Goal: Information Seeking & Learning: Understand process/instructions

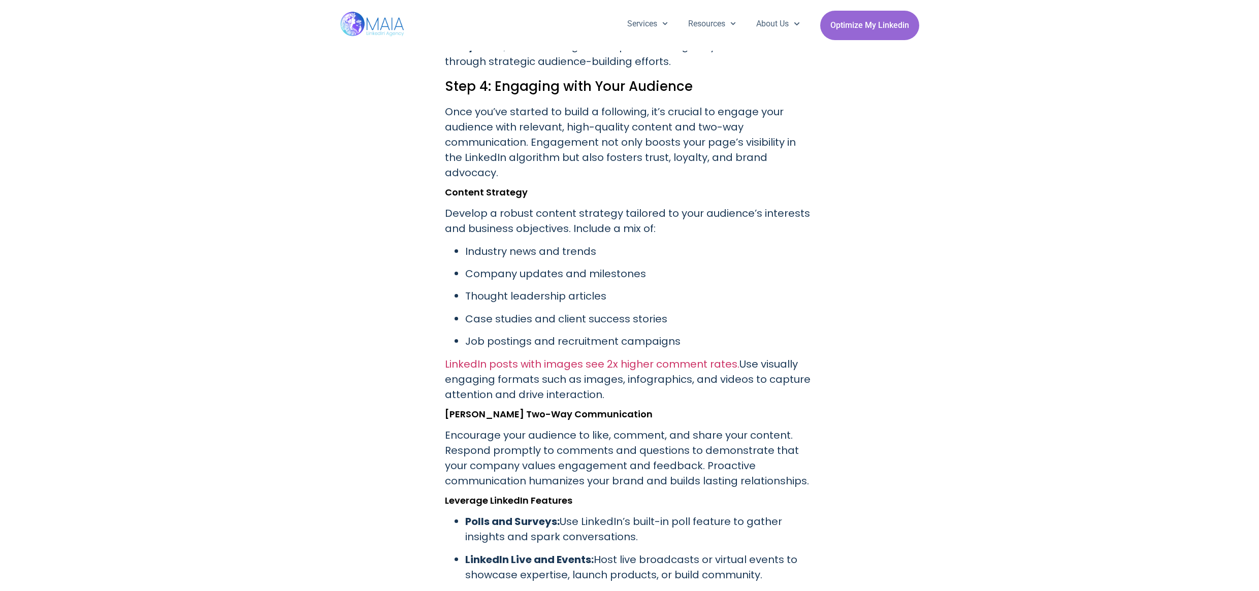
scroll to position [2934, 0]
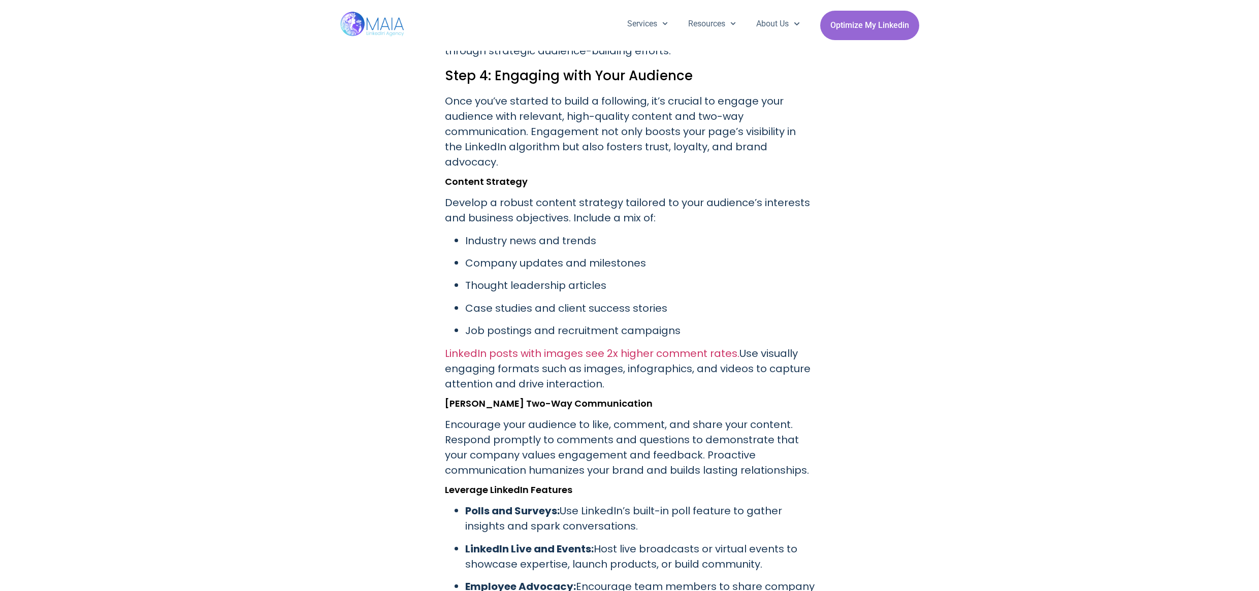
click at [465, 66] on h2 "Step 4: Engaging with Your Audience" at bounding box center [630, 75] width 370 height 19
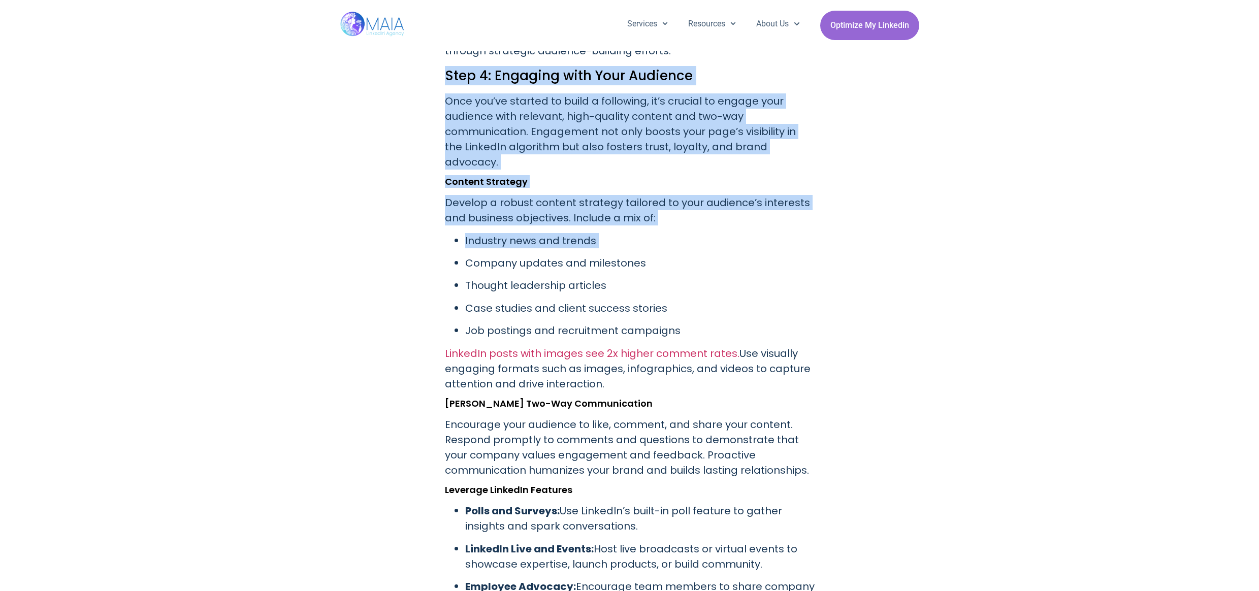
drag, startPoint x: 465, startPoint y: 65, endPoint x: 881, endPoint y: 206, distance: 439.1
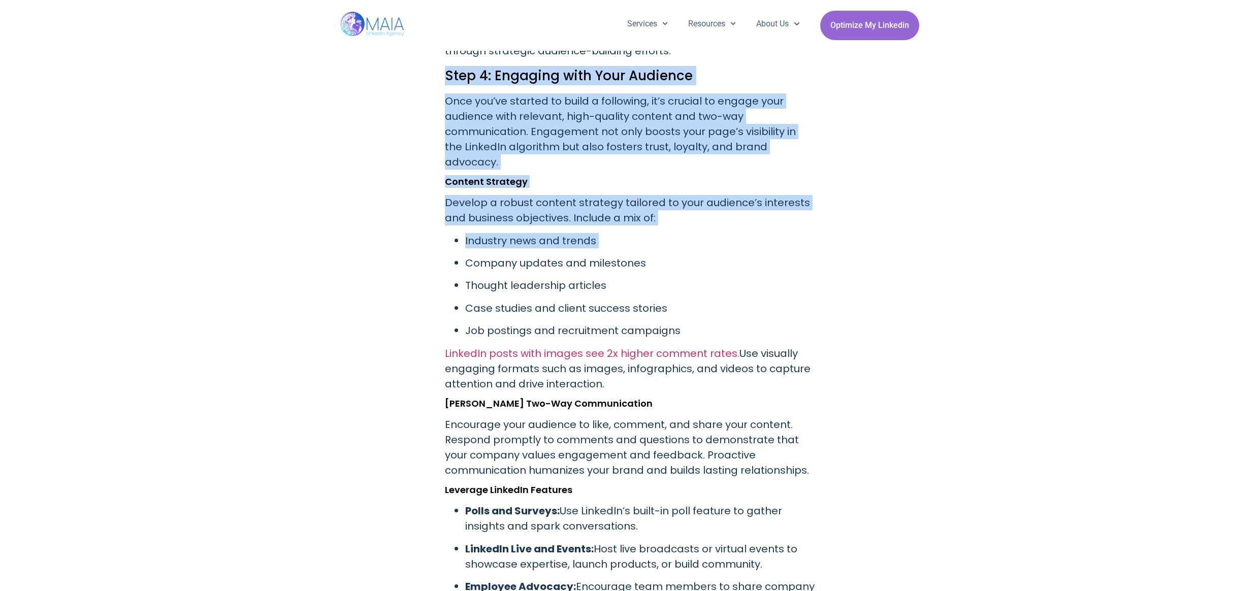
drag, startPoint x: 881, startPoint y: 206, endPoint x: 520, endPoint y: 66, distance: 387.6
click at [520, 66] on h2 "Step 4: Engaging with Your Audience" at bounding box center [630, 75] width 370 height 19
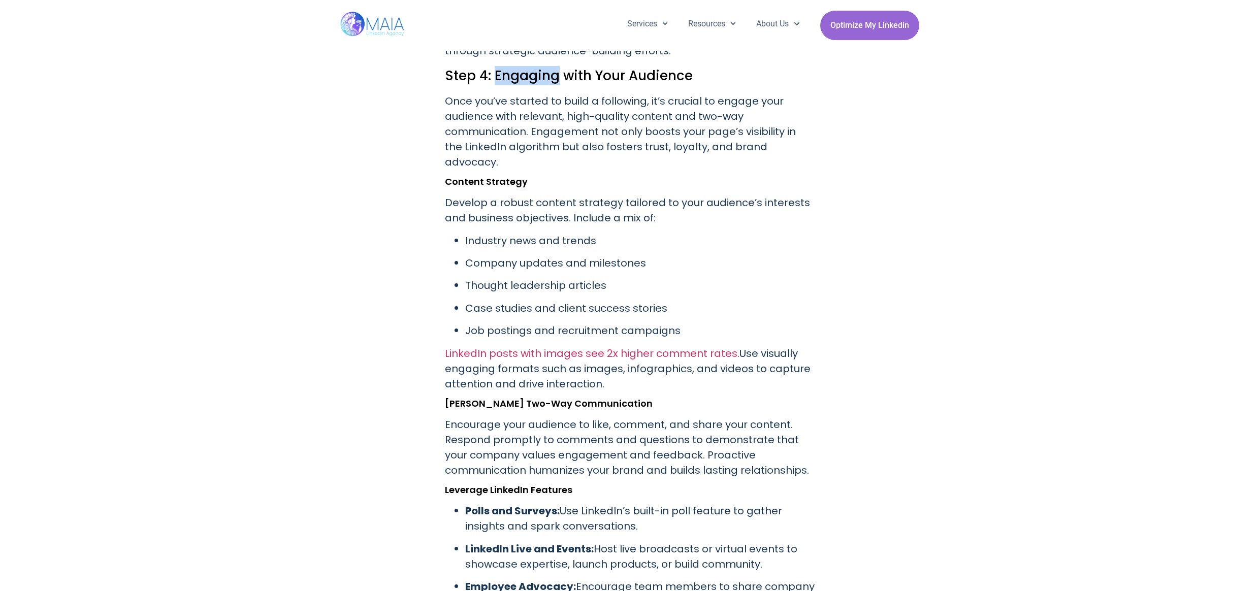
click at [520, 66] on h2 "Step 4: Engaging with Your Audience" at bounding box center [630, 75] width 370 height 19
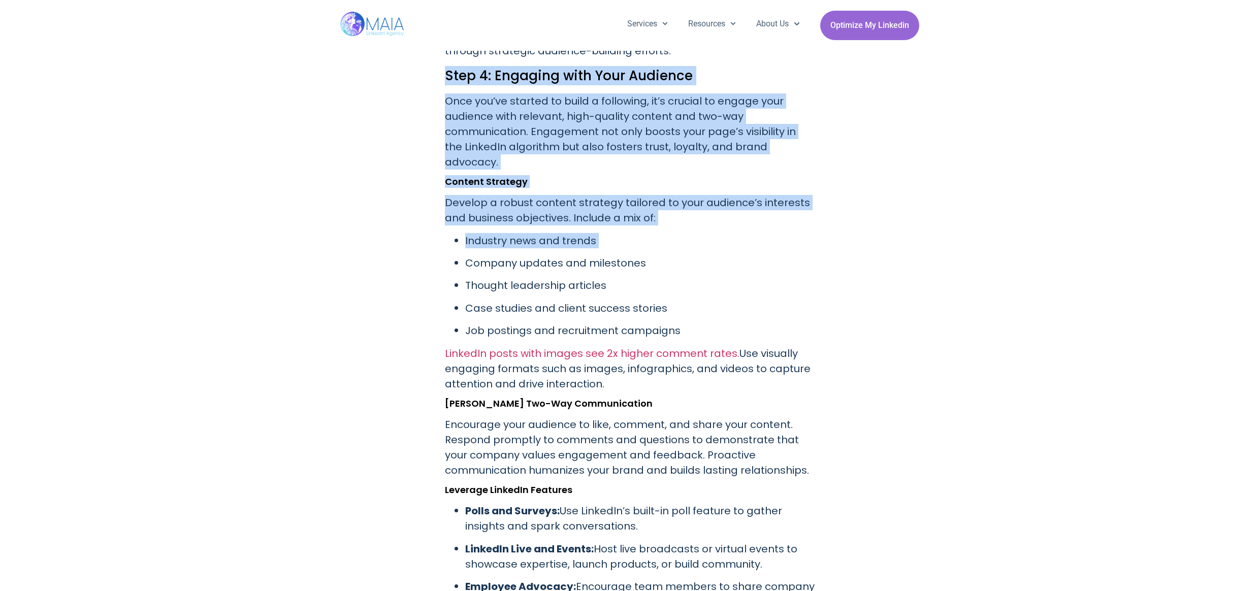
drag, startPoint x: 520, startPoint y: 66, endPoint x: 776, endPoint y: 217, distance: 297.8
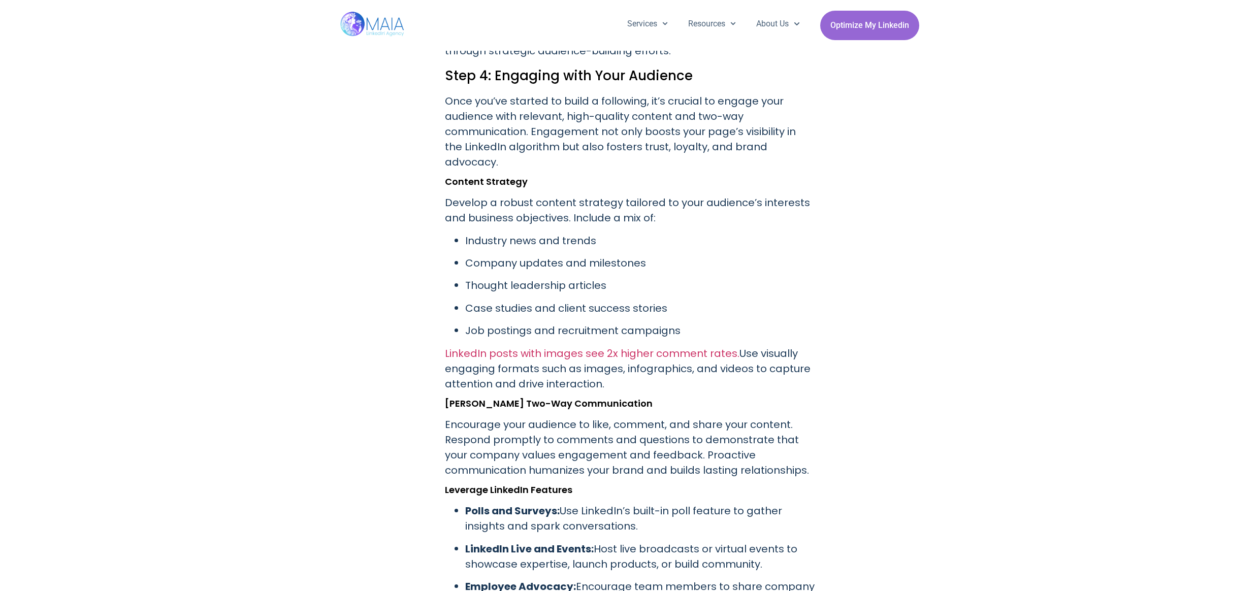
click at [776, 233] on p "Industry news and trends" at bounding box center [639, 240] width 349 height 15
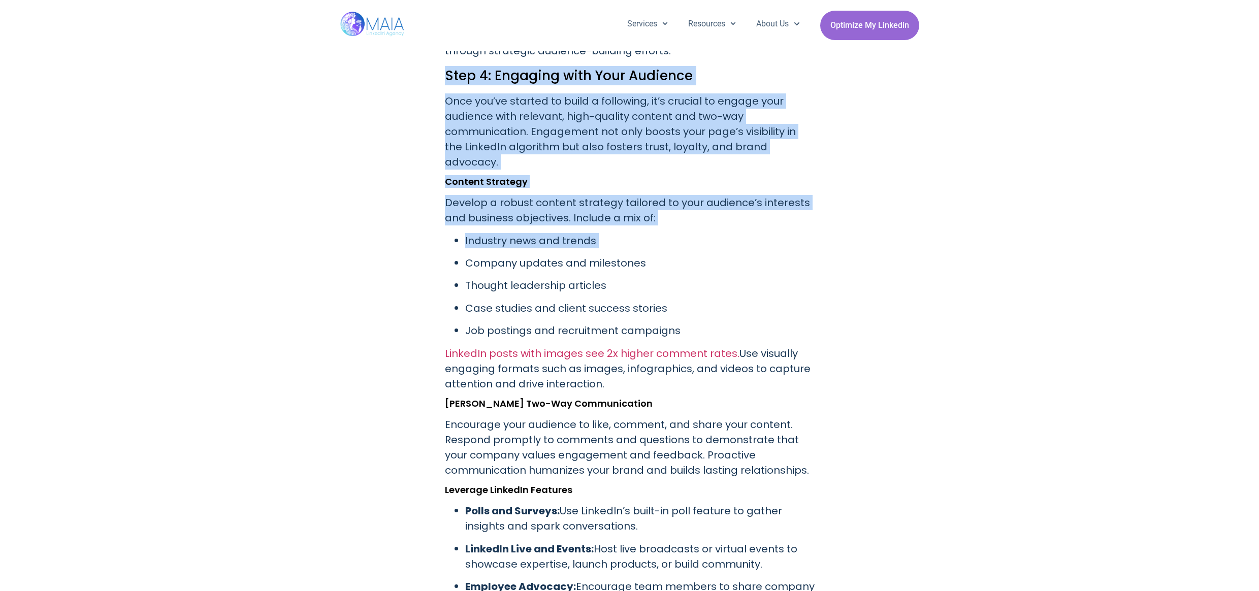
drag, startPoint x: 776, startPoint y: 217, endPoint x: 521, endPoint y: 52, distance: 304.1
click at [521, 66] on h2 "Step 4: Engaging with Your Audience" at bounding box center [630, 75] width 370 height 19
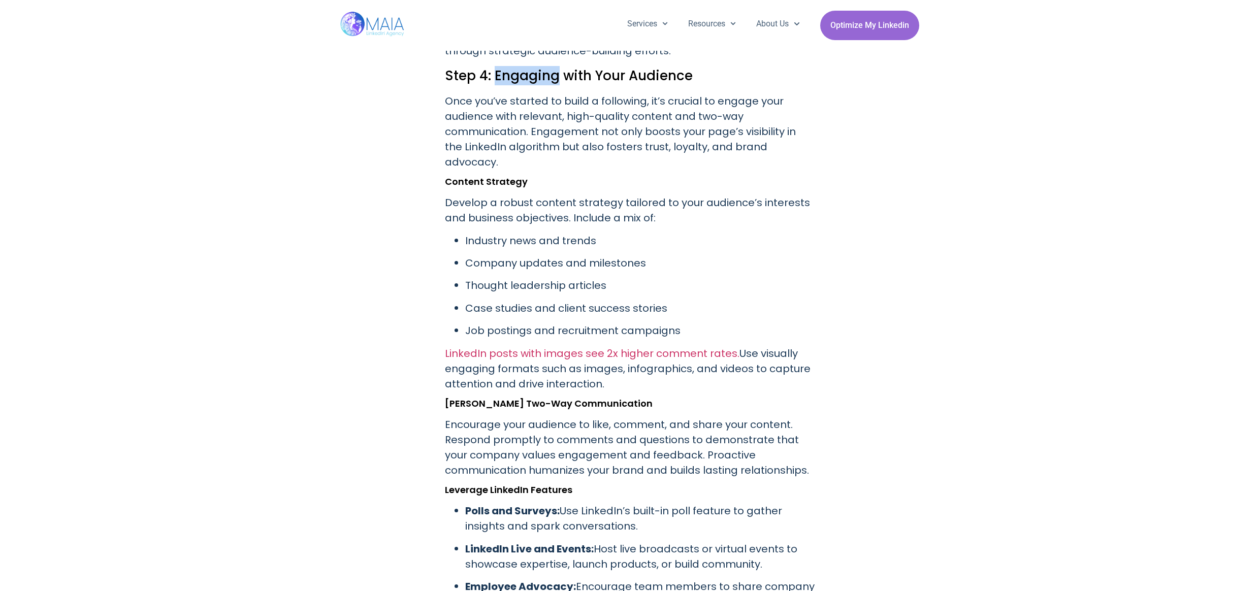
click at [521, 66] on h2 "Step 4: Engaging with Your Audience" at bounding box center [630, 75] width 370 height 19
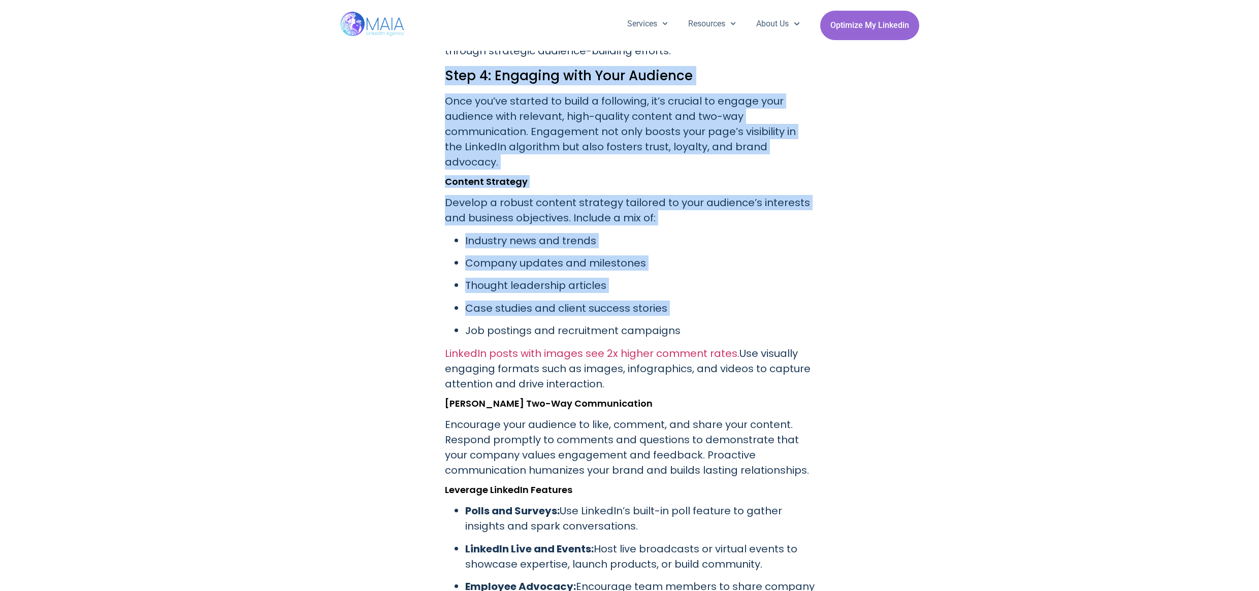
drag, startPoint x: 521, startPoint y: 52, endPoint x: 775, endPoint y: 279, distance: 340.6
drag, startPoint x: 775, startPoint y: 279, endPoint x: 800, endPoint y: 299, distance: 32.5
click at [776, 301] on p "Case studies and client success stories" at bounding box center [639, 308] width 349 height 15
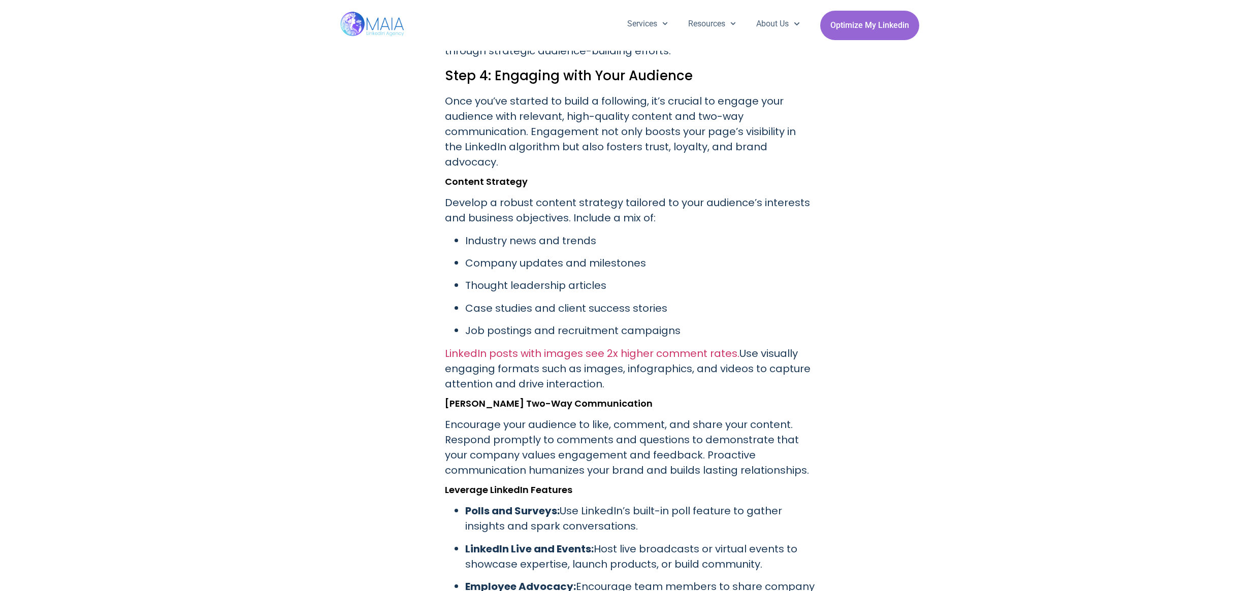
click at [800, 323] on p "Job postings and recruitment campaigns" at bounding box center [639, 330] width 349 height 15
click at [801, 323] on p "Job postings and recruitment campaigns" at bounding box center [639, 330] width 349 height 15
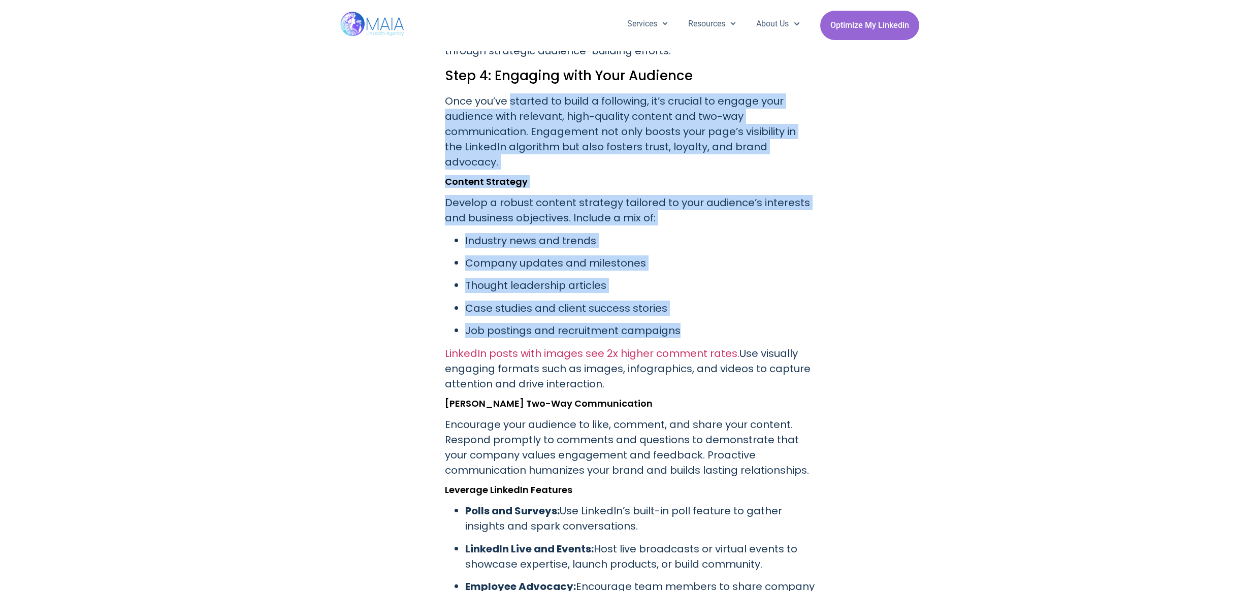
drag, startPoint x: 801, startPoint y: 300, endPoint x: 512, endPoint y: 91, distance: 357.2
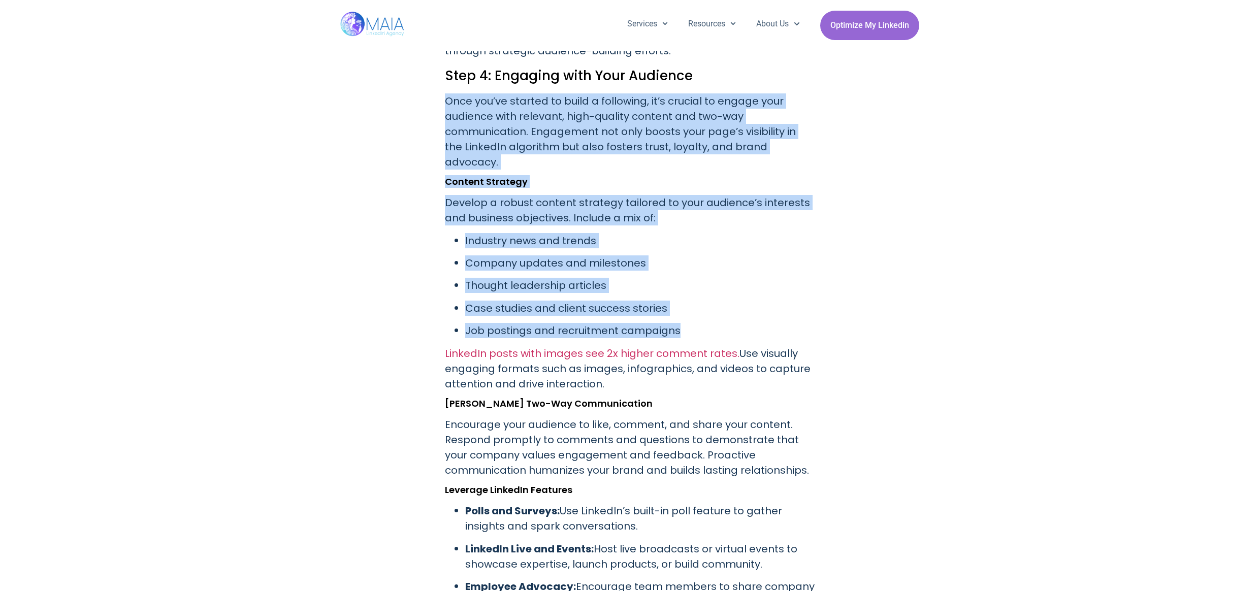
drag, startPoint x: 517, startPoint y: 76, endPoint x: 750, endPoint y: 305, distance: 327.2
click at [750, 323] on p "Job postings and recruitment campaigns" at bounding box center [639, 330] width 349 height 15
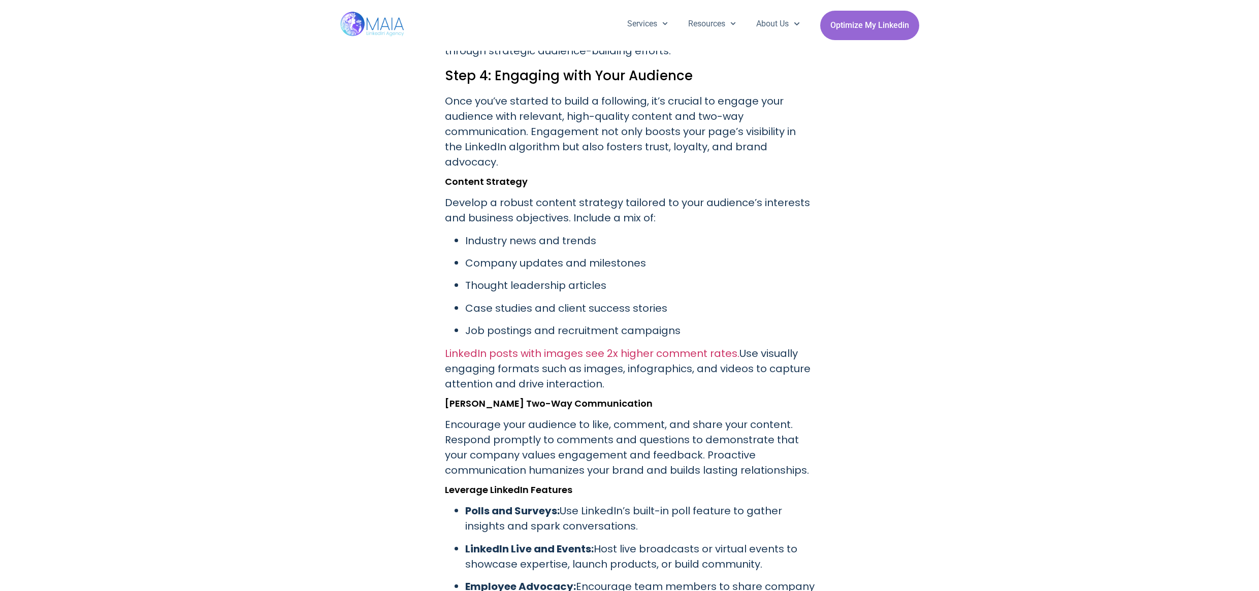
scroll to position [2920, 0]
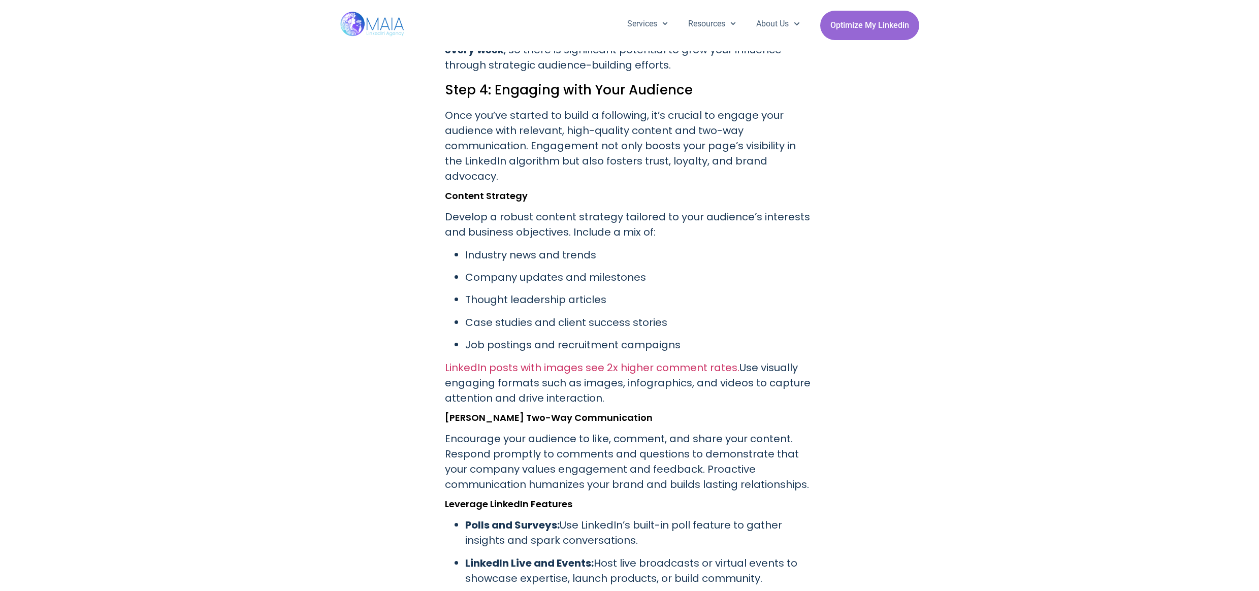
click at [468, 80] on h2 "Step 4: Engaging with Your Audience" at bounding box center [630, 89] width 370 height 19
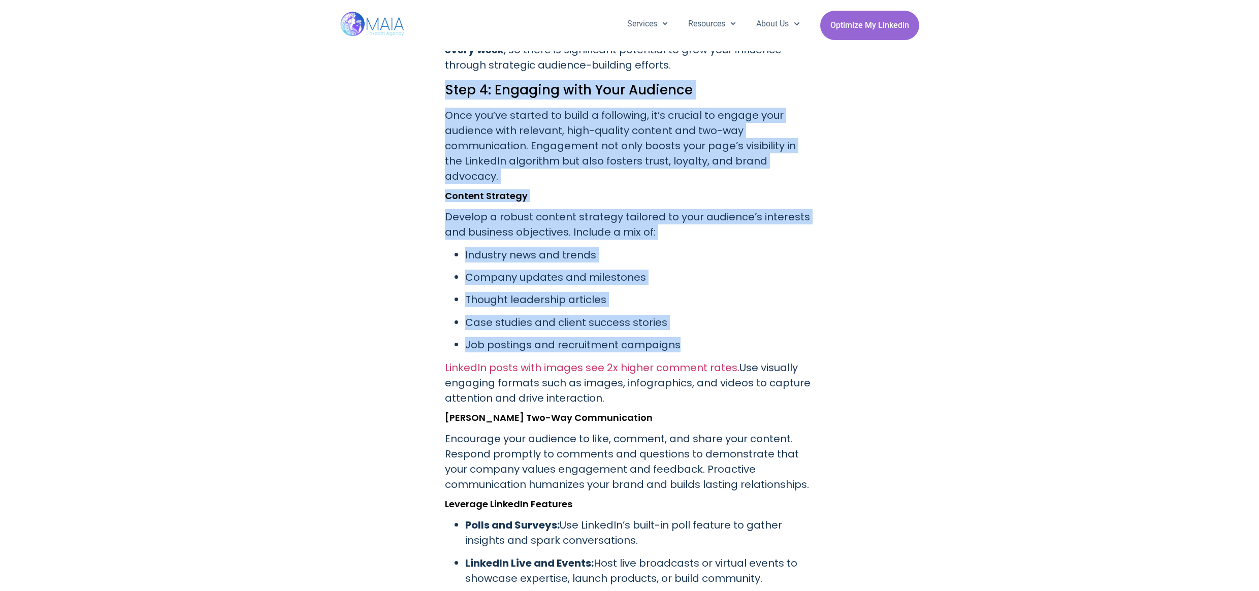
drag, startPoint x: 468, startPoint y: 73, endPoint x: 727, endPoint y: 300, distance: 344.4
click at [727, 300] on ul "Industry news and trends Company updates and milestones Thought leadership arti…" at bounding box center [630, 300] width 370 height 106
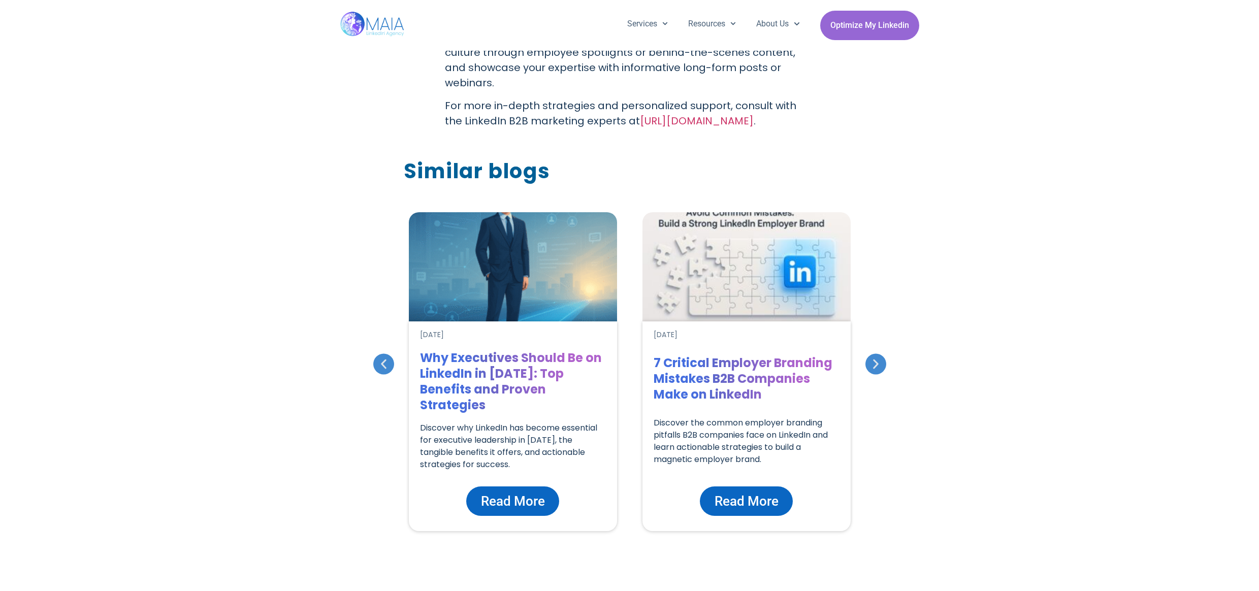
scroll to position [4576, 0]
